Goal: Task Accomplishment & Management: Complete application form

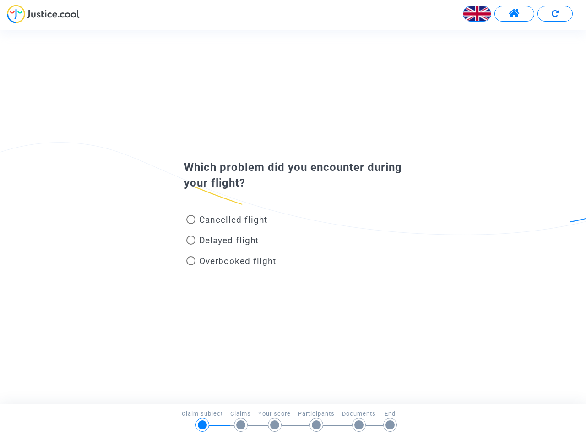
click at [477, 14] on img at bounding box center [477, 13] width 27 height 27
click at [514, 14] on span at bounding box center [514, 14] width 11 height 12
click at [555, 14] on div at bounding box center [293, 17] width 586 height 25
click at [293, 216] on div "Cancelled flight" at bounding box center [278, 221] width 202 height 21
click at [227, 221] on span "Cancelled flight" at bounding box center [233, 219] width 68 height 11
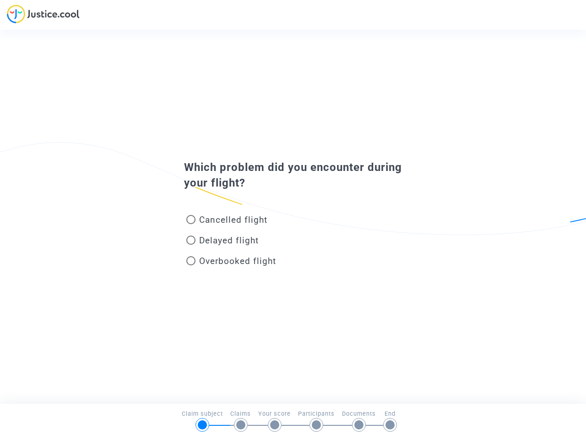
click at [191, 224] on input "Cancelled flight" at bounding box center [191, 224] width 0 height 0
radio input "true"
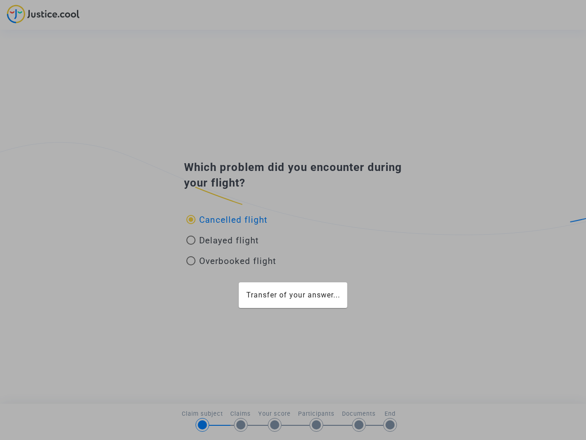
click at [239, 282] on mat-card "Transfer of your answer..." at bounding box center [293, 295] width 109 height 26
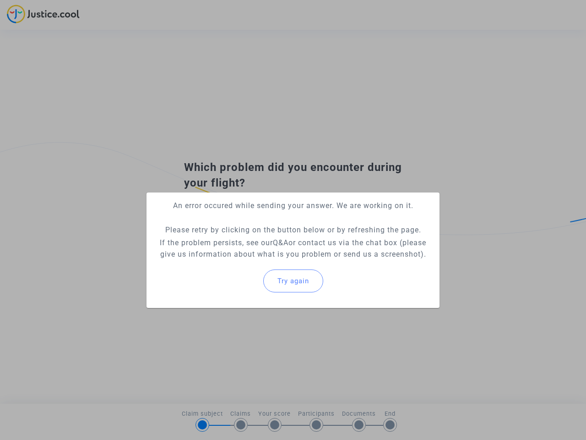
click at [223, 242] on p "If the problem persists, see our Q&A or contact us via the chat box (please giv…" at bounding box center [293, 248] width 279 height 23
click at [223, 240] on p "If the problem persists, see our Q&A or contact us via the chat box (please giv…" at bounding box center [293, 248] width 279 height 23
click at [231, 262] on div "Try again" at bounding box center [293, 280] width 279 height 39
click at [231, 261] on mat-card "An error occured while sending your answer. We are working on it. Please retry …" at bounding box center [293, 249] width 293 height 115
